Goal: Task Accomplishment & Management: Complete application form

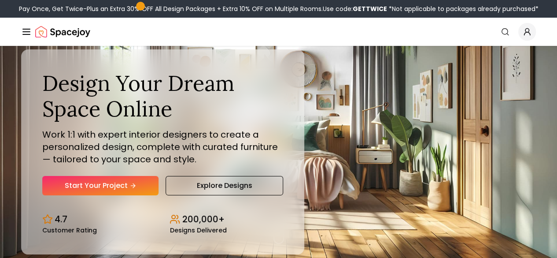
click at [97, 195] on link "Start Your Project" at bounding box center [100, 185] width 116 height 19
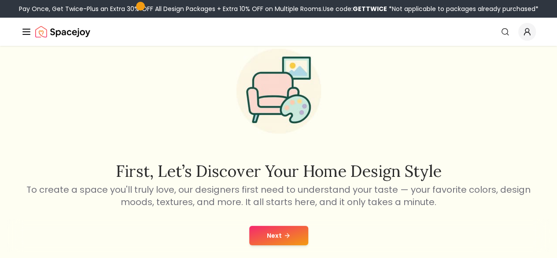
scroll to position [57, 0]
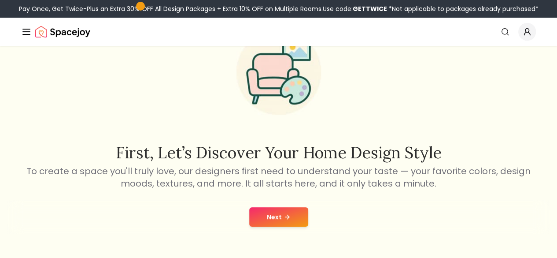
click at [266, 218] on button "Next" at bounding box center [278, 216] width 59 height 19
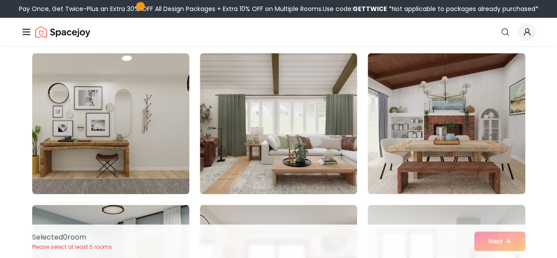
scroll to position [671, 0]
